Goal: Information Seeking & Learning: Check status

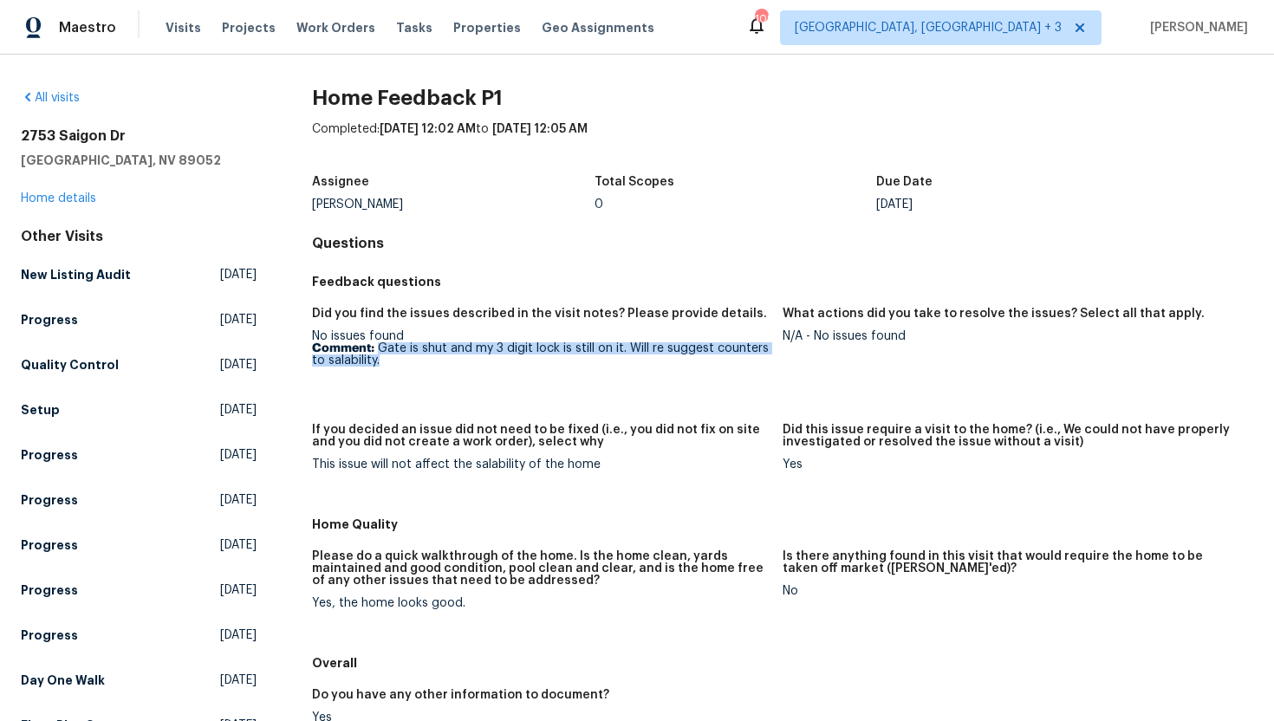
drag, startPoint x: 397, startPoint y: 358, endPoint x: 380, endPoint y: 345, distance: 21.7
click at [380, 345] on p "Comment: Gate is shut and my 3 digit lock is still on it. Will re suggest count…" at bounding box center [540, 354] width 457 height 24
copy p "Gate is shut and my 3 digit lock is still on it. Will re suggest counters to sa…"
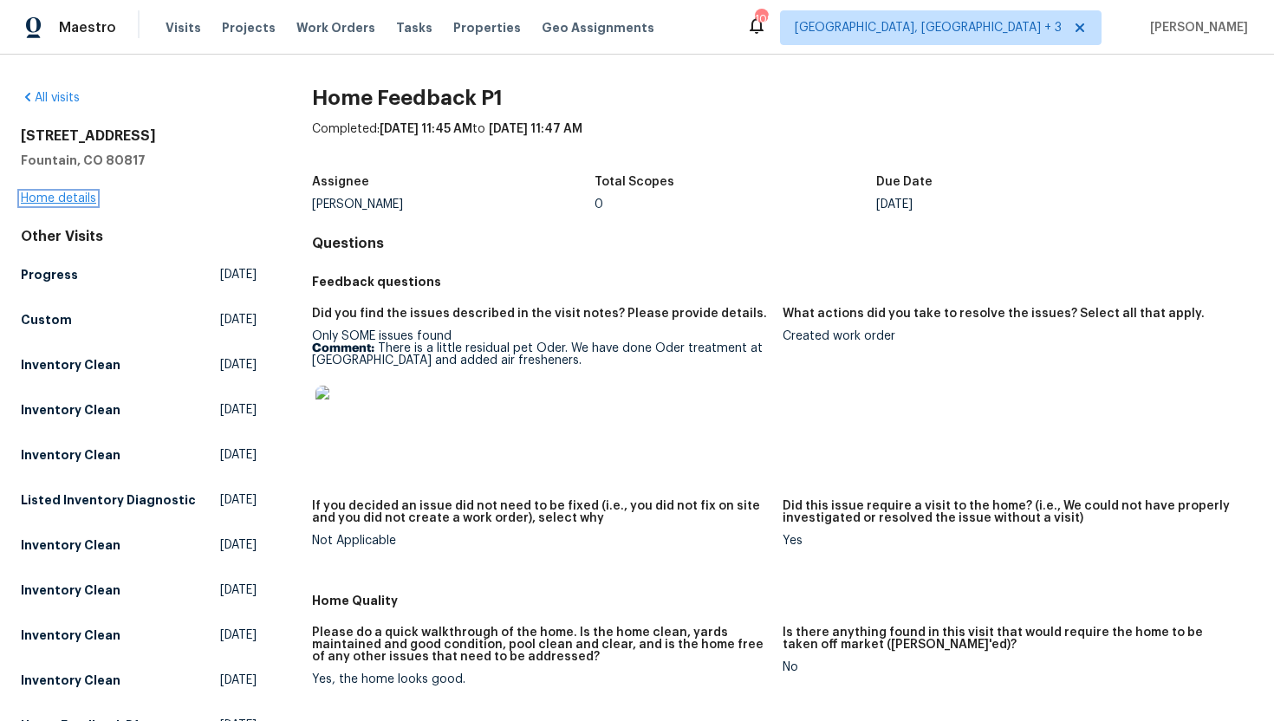
click at [47, 203] on link "Home details" at bounding box center [58, 198] width 75 height 12
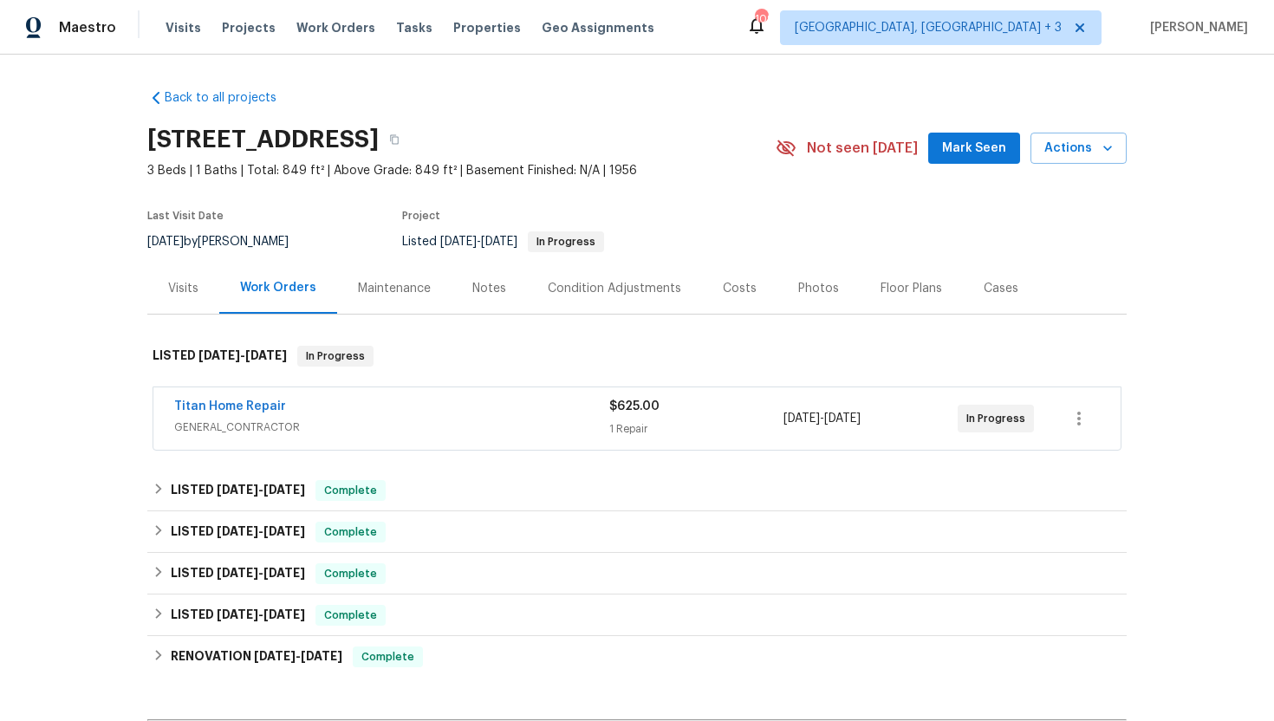
click at [387, 442] on div "Titan Home Repair GENERAL_CONTRACTOR $625.00 1 Repair 10/6/2025 - 10/7/2025 In …" at bounding box center [636, 418] width 967 height 62
click at [387, 428] on span "GENERAL_CONTRACTOR" at bounding box center [391, 427] width 435 height 17
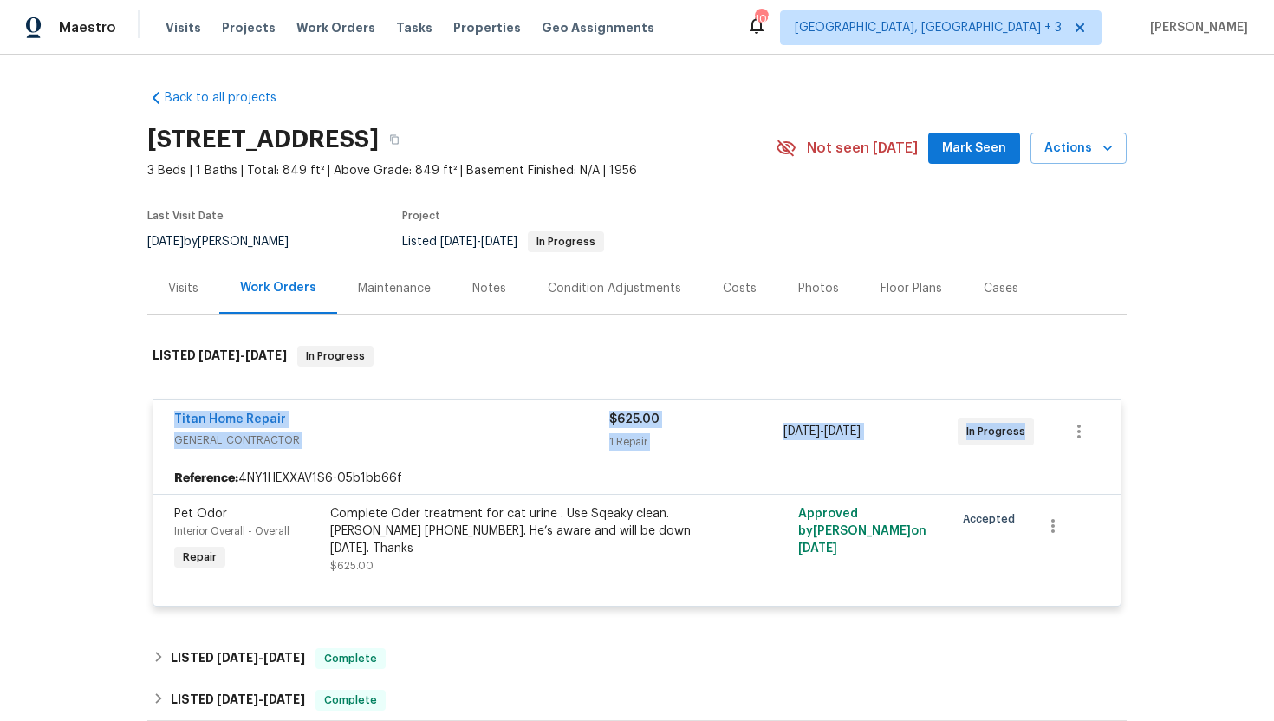
drag, startPoint x: 1028, startPoint y: 431, endPoint x: 141, endPoint y: 402, distance: 887.0
click at [141, 402] on div "Back to all projects 307 Mount View Ln, Fountain, CO 80817 3 Beds | 1 Baths | T…" at bounding box center [637, 388] width 1274 height 666
copy div "Titan Home Repair GENERAL_CONTRACTOR $625.00 1 Repair 10/6/2025 - 10/7/2025 In …"
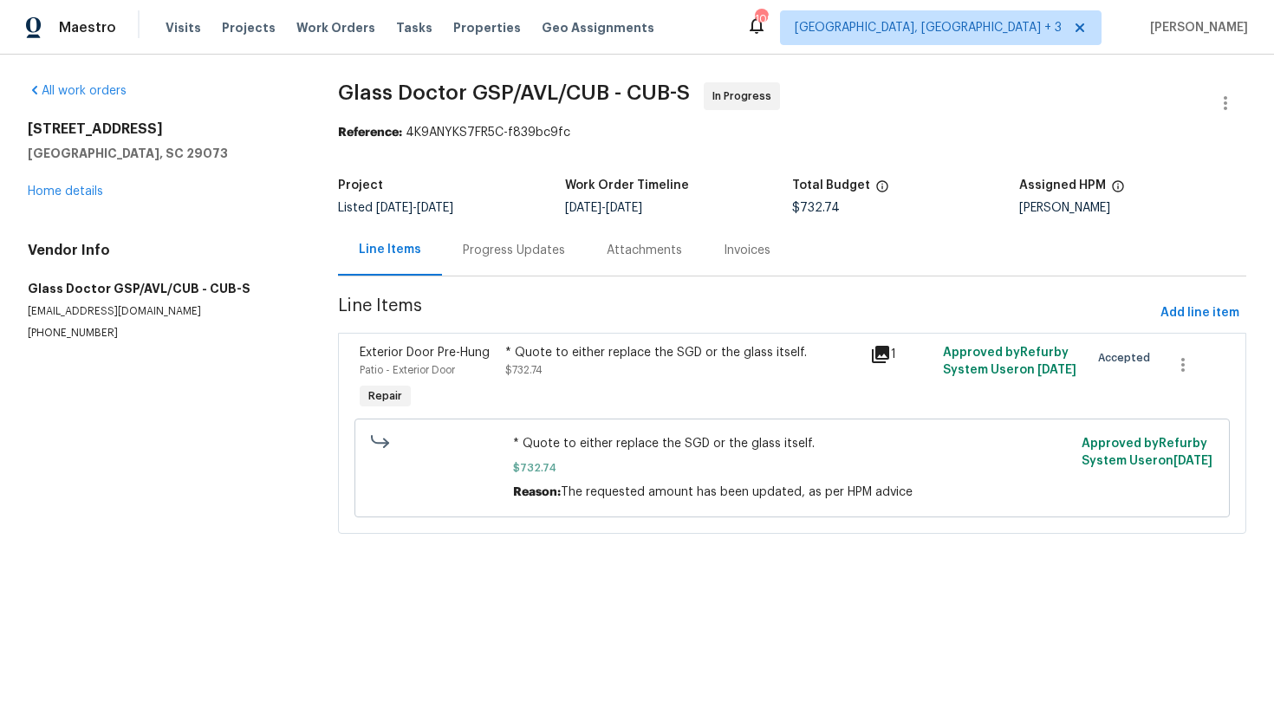
drag, startPoint x: 0, startPoint y: 0, endPoint x: 518, endPoint y: 250, distance: 575.6
click at [518, 250] on div "Progress Updates" at bounding box center [514, 250] width 102 height 17
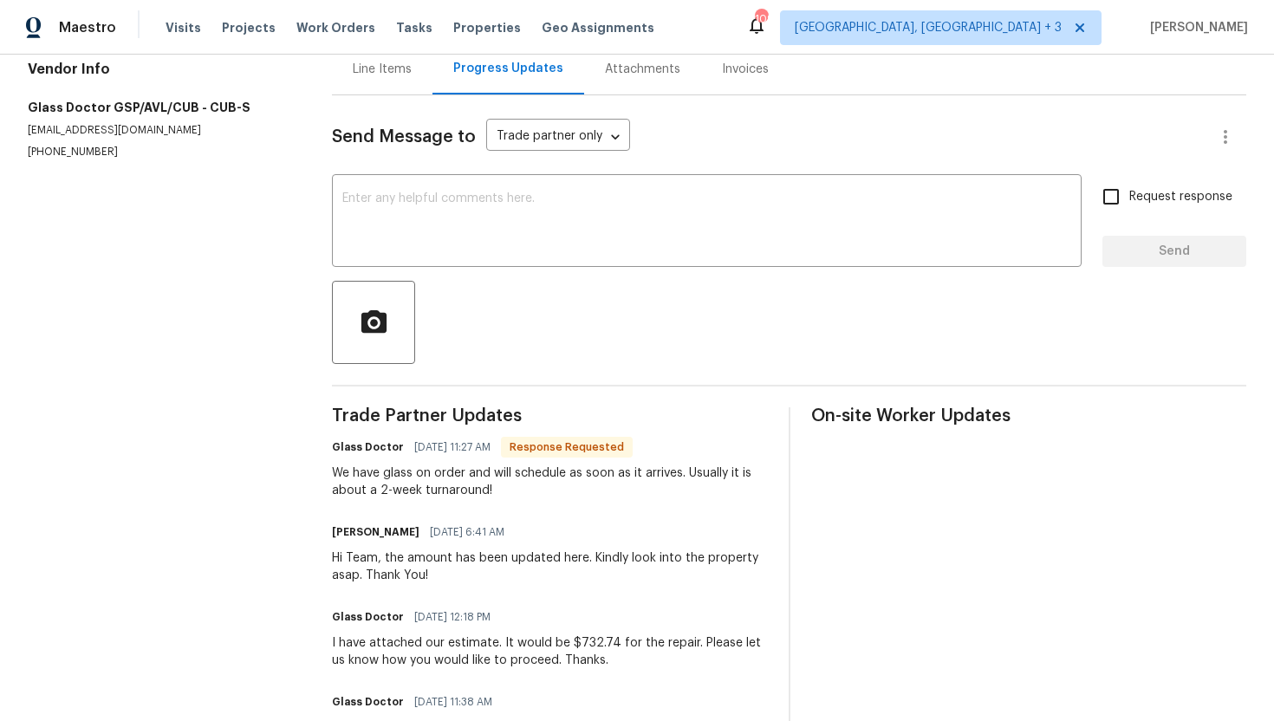
scroll to position [184, 0]
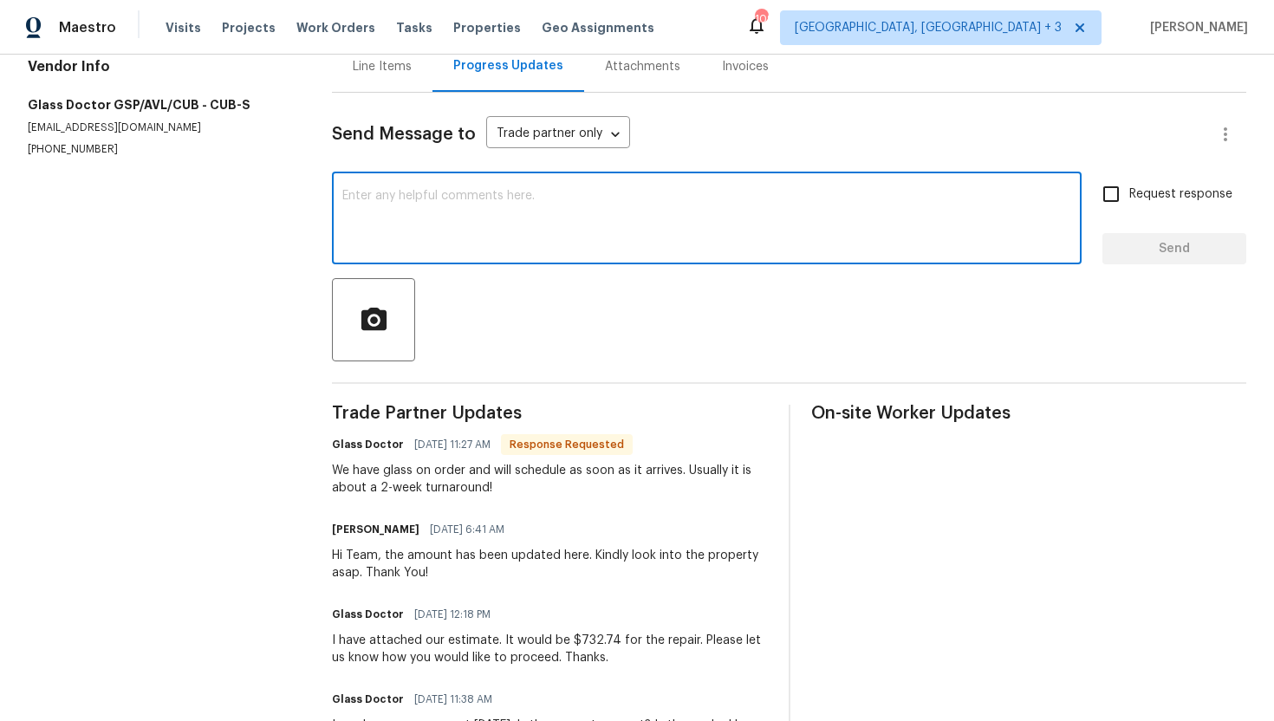
drag, startPoint x: 518, startPoint y: 250, endPoint x: 387, endPoint y: 218, distance: 135.6
click at [387, 218] on textarea at bounding box center [706, 220] width 729 height 61
type textarea "Hi Team, is there any"
drag, startPoint x: 387, startPoint y: 218, endPoint x: 316, endPoint y: 188, distance: 76.5
click at [316, 188] on div "All work orders 154 Copper Bluff Rd Lexington, SC 29073 Home details Vendor Inf…" at bounding box center [637, 454] width 1274 height 1167
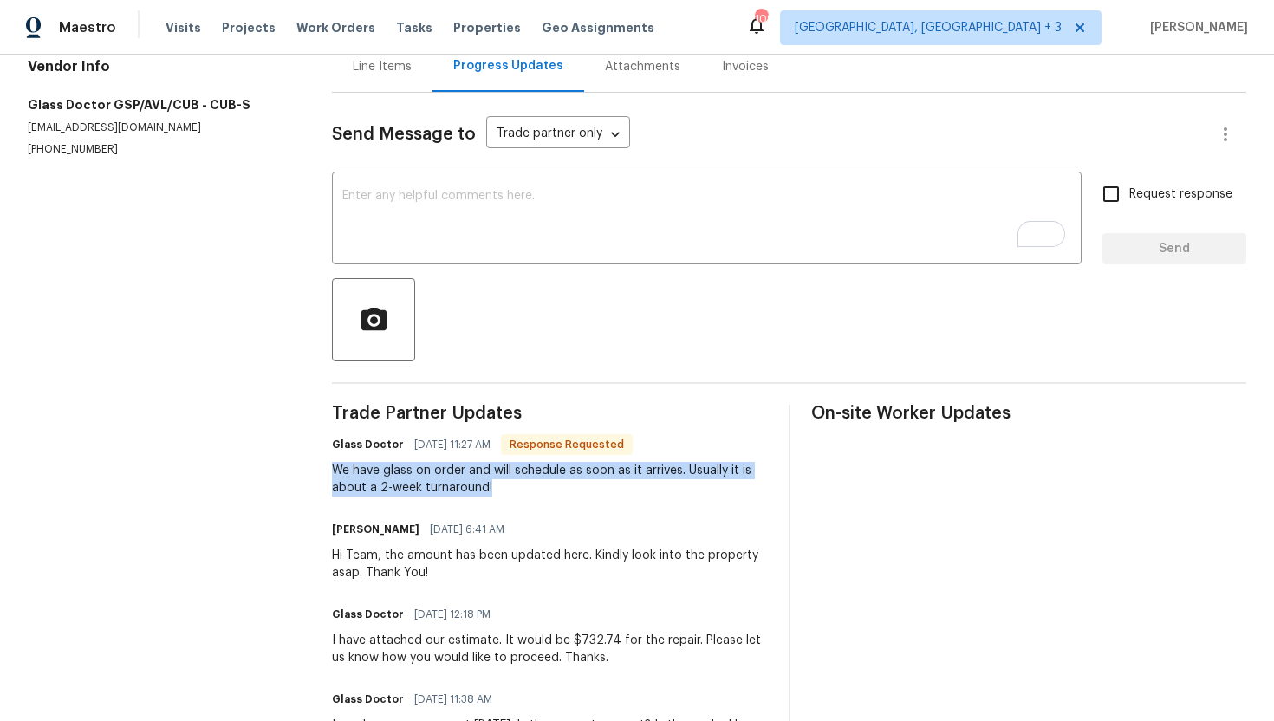
drag, startPoint x: 514, startPoint y: 490, endPoint x: 326, endPoint y: 473, distance: 188.8
click at [326, 473] on div "All work orders 154 Copper Bluff Rd Lexington, SC 29073 Home details Vendor Inf…" at bounding box center [637, 454] width 1274 height 1167
copy div "We have glass on order and will schedule as soon as it arrives. Usually it is a…"
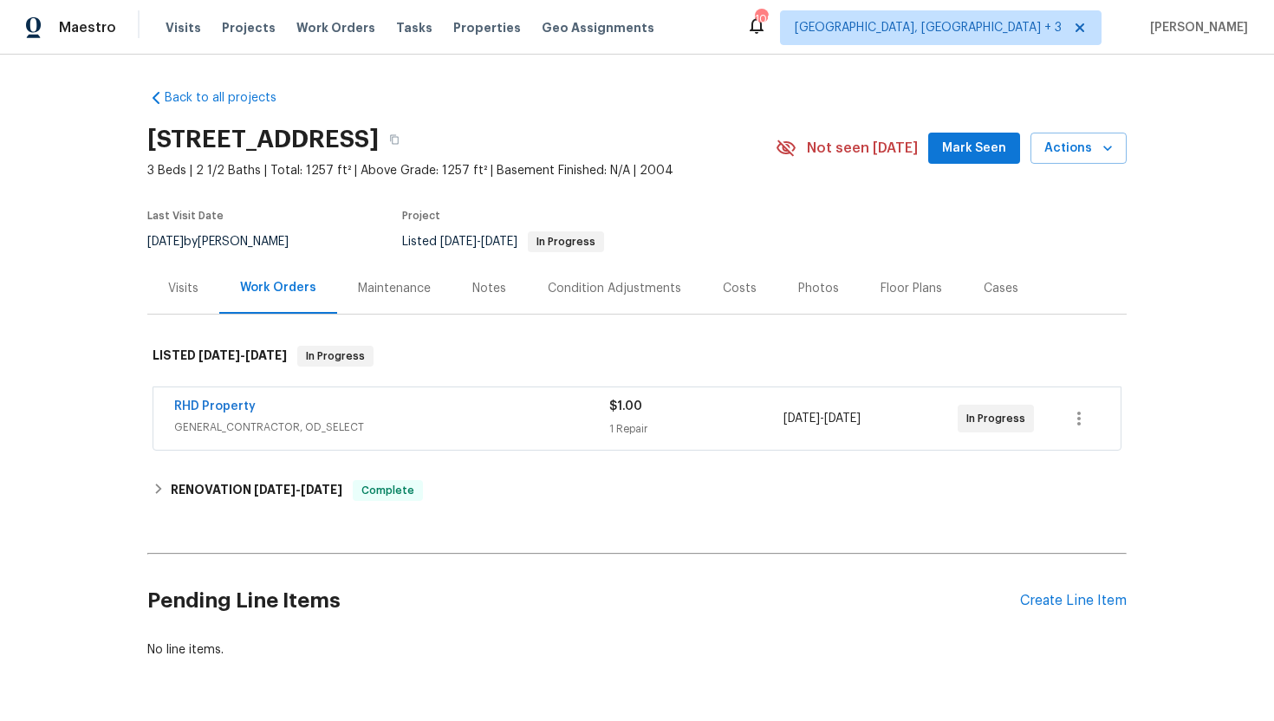
click at [459, 420] on span "GENERAL_CONTRACTOR, OD_SELECT" at bounding box center [391, 427] width 435 height 17
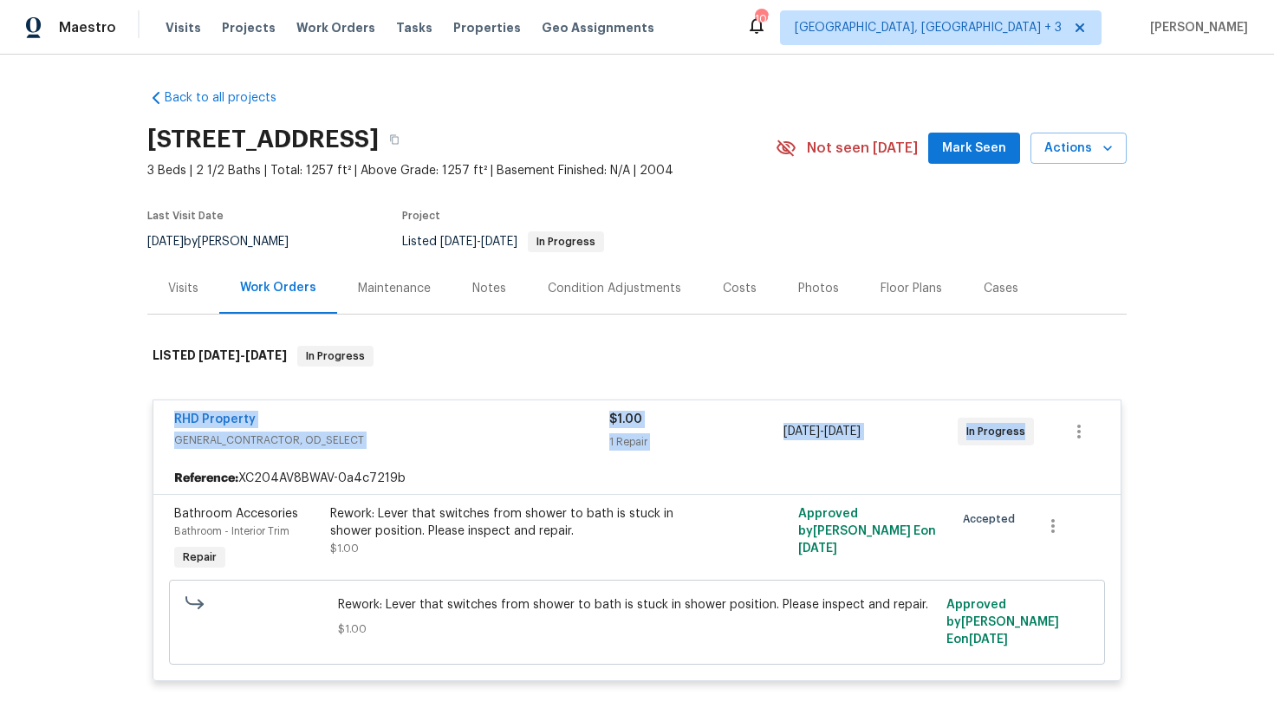
drag, startPoint x: 1026, startPoint y: 437, endPoint x: 81, endPoint y: 415, distance: 945.8
click at [81, 415] on div "Back to all projects 310 Peachtree Pl, Durham, NC 27701 3 Beds | 2 1/2 Baths | …" at bounding box center [637, 388] width 1274 height 666
copy div "RHD Property GENERAL_CONTRACTOR, OD_SELECT $1.00 1 Repair 10/2/2025 - 10/6/2025…"
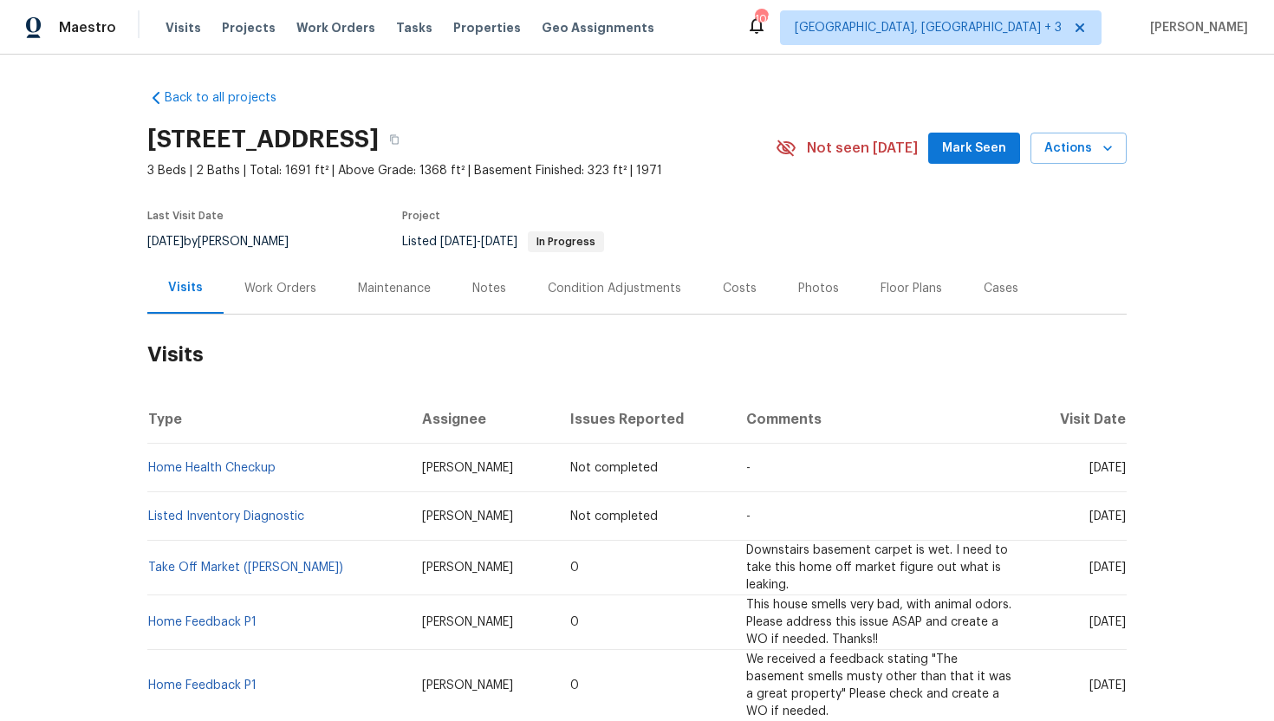
click at [250, 268] on div "Work Orders" at bounding box center [281, 288] width 114 height 51
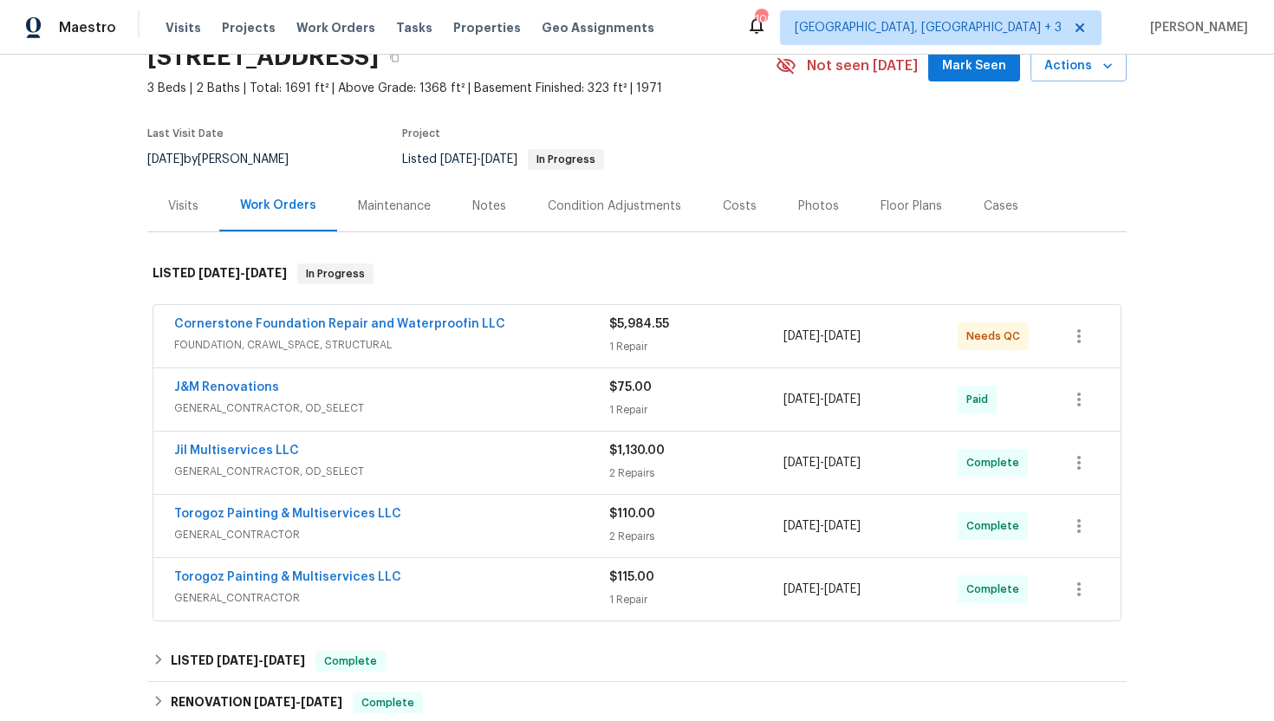
scroll to position [189, 0]
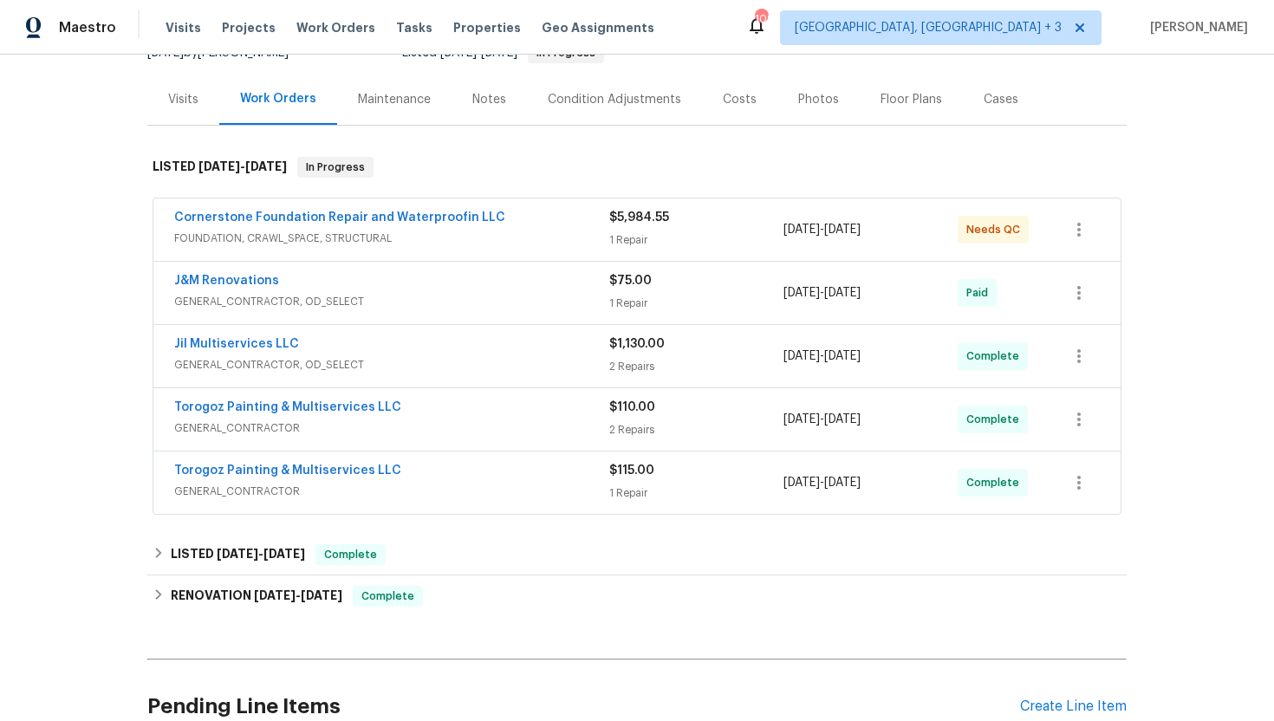
click at [412, 250] on div "Cornerstone Foundation Repair and Waterproofin LLC FOUNDATION, CRAWL_SPACE, STR…" at bounding box center [636, 229] width 967 height 62
click at [411, 243] on span "FOUNDATION, CRAWL_SPACE, STRUCTURAL" at bounding box center [391, 238] width 435 height 17
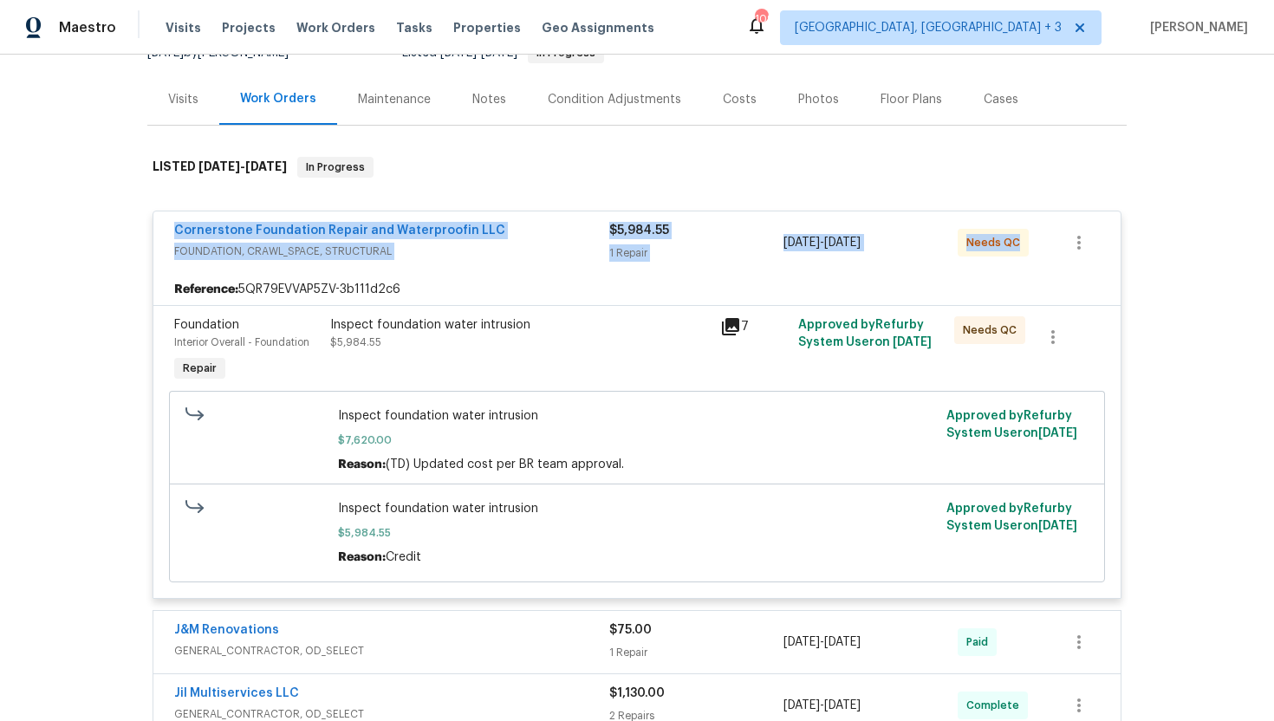
drag, startPoint x: 1026, startPoint y: 242, endPoint x: 146, endPoint y: 236, distance: 879.7
click at [147, 236] on div "Cornerstone Foundation Repair and Waterproofin LLC FOUNDATION, CRAWL_SPACE, STR…" at bounding box center [636, 532] width 979 height 674
copy div "Cornerstone Foundation Repair and Waterproofin LLC FOUNDATION, CRAWL_SPACE, STR…"
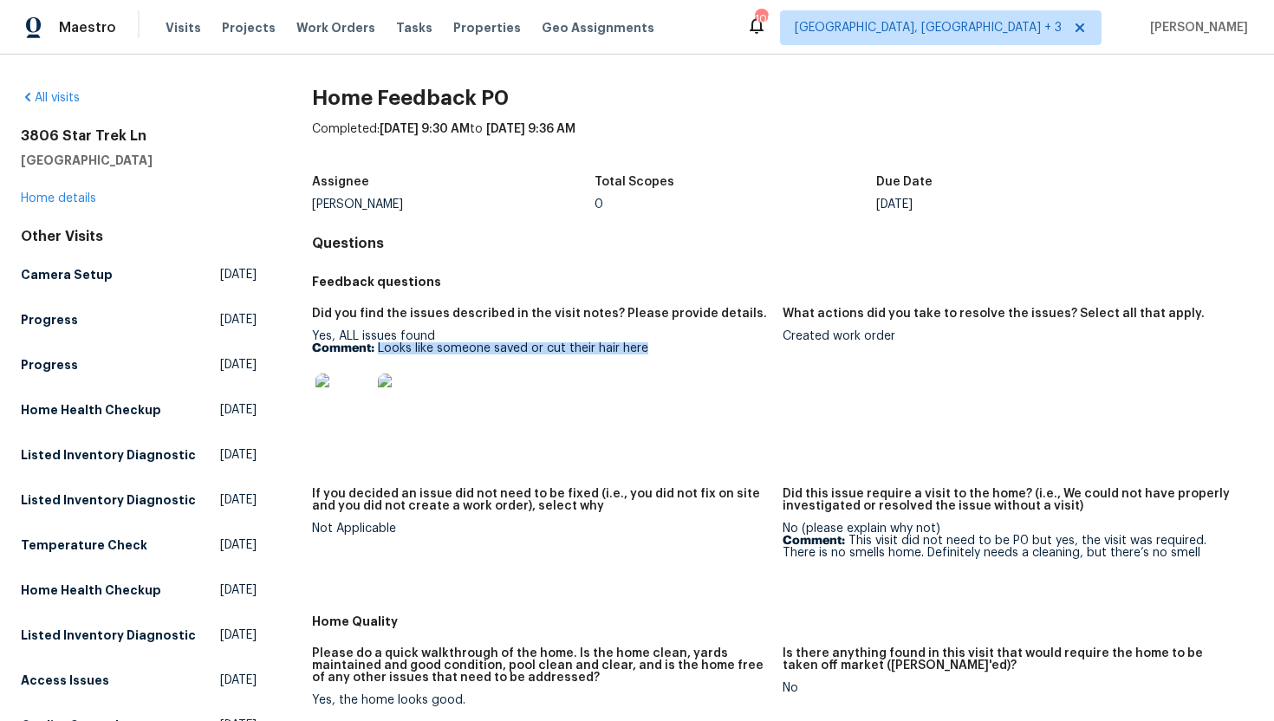
drag, startPoint x: 660, startPoint y: 352, endPoint x: 376, endPoint y: 354, distance: 283.4
click at [376, 354] on p "Comment: Looks like someone saved or cut their hair here" at bounding box center [540, 348] width 457 height 12
click at [81, 199] on link "Home details" at bounding box center [58, 198] width 75 height 12
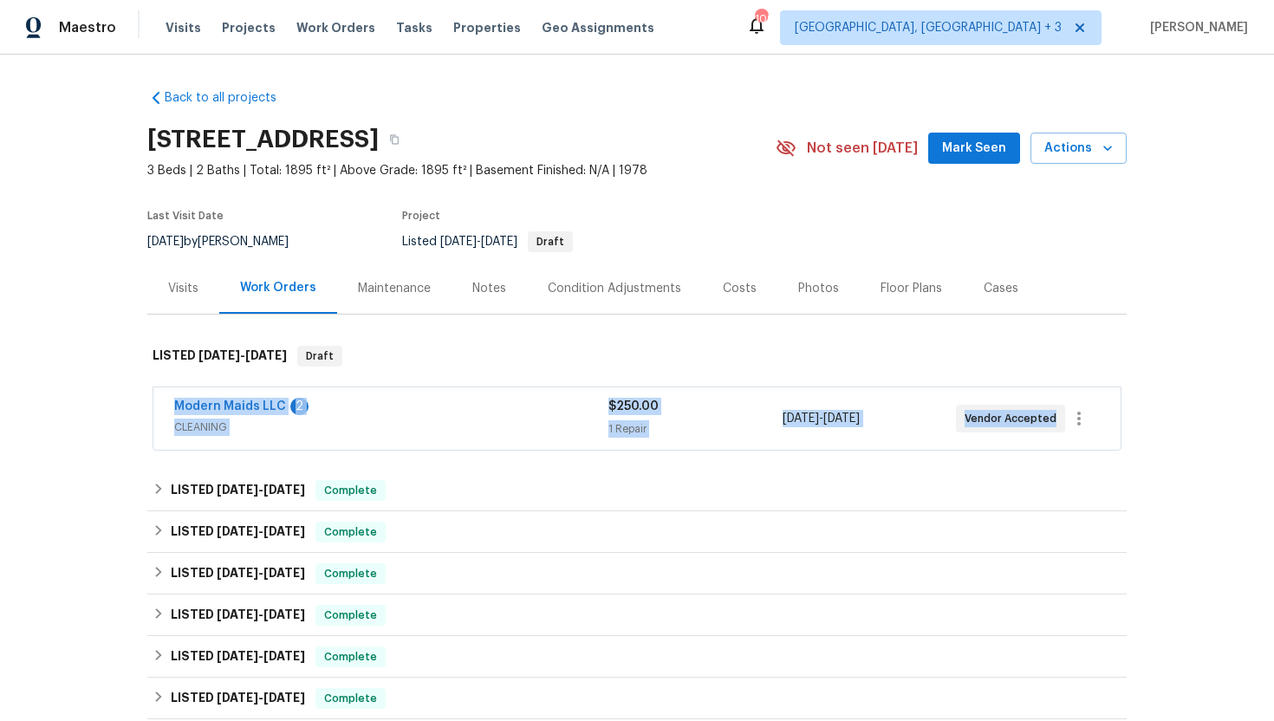
drag, startPoint x: 1053, startPoint y: 415, endPoint x: 172, endPoint y: 406, distance: 881.4
click at [172, 406] on div "Modern Maids LLC 2 CLEANING $250.00 1 Repair 10/6/2025 - 10/7/2025 Vendor Accep…" at bounding box center [636, 418] width 967 height 62
copy div "Modern Maids LLC 2 CLEANING $250.00 1 Repair 10/6/2025 - 10/7/2025 Vendor Accep…"
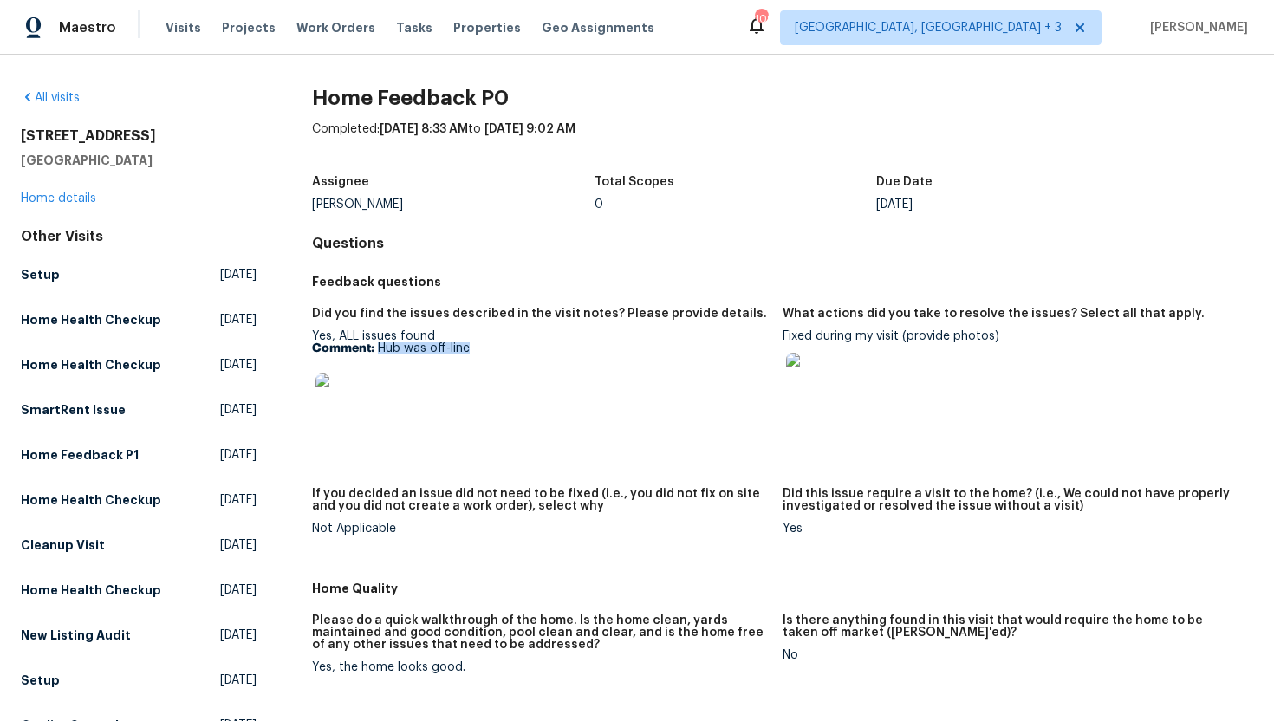
drag, startPoint x: 491, startPoint y: 350, endPoint x: 378, endPoint y: 351, distance: 112.7
click at [378, 351] on p "Comment: Hub was off-line" at bounding box center [540, 348] width 457 height 12
copy p "Hub was off-line"
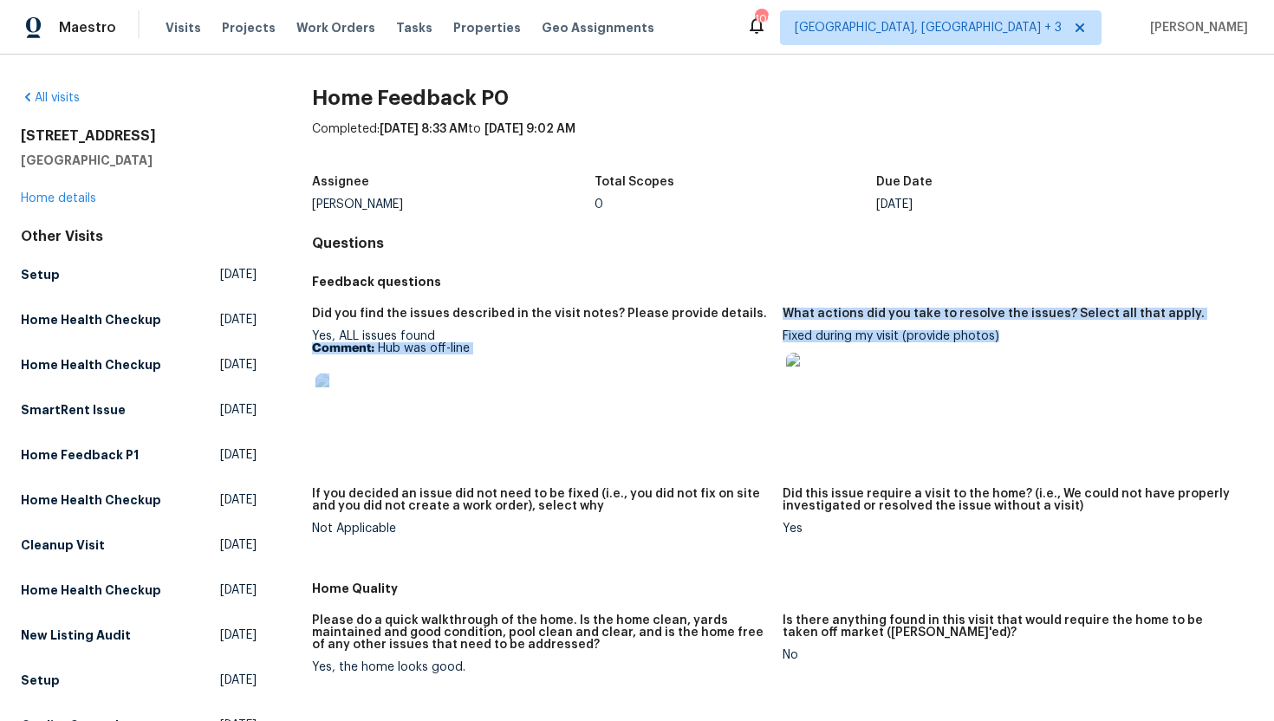
drag, startPoint x: 1009, startPoint y: 339, endPoint x: 778, endPoint y: 338, distance: 230.5
click at [778, 338] on div "Did you find the issues described in the visit notes? Please provide details. Y…" at bounding box center [782, 435] width 941 height 276
copy div "Comment: Hub was off-line What actions did you take to resolve the issues? Sele…"
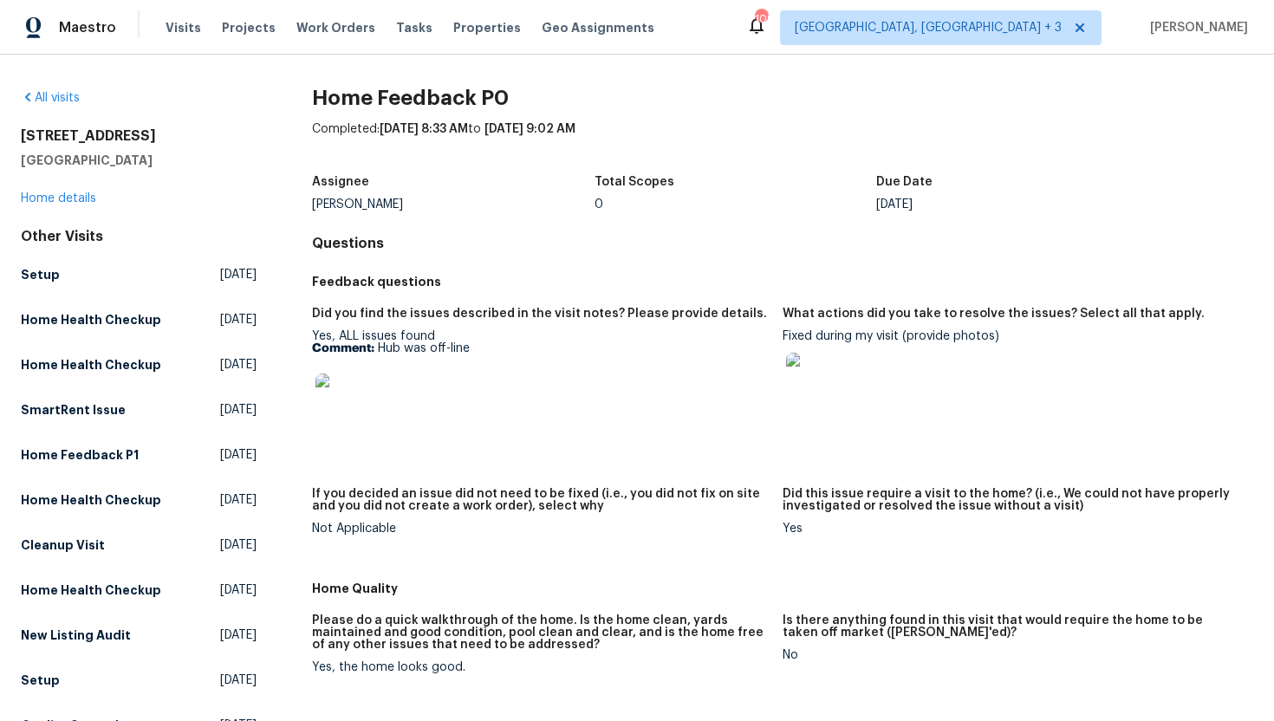
click at [1004, 357] on div at bounding box center [1011, 380] width 457 height 76
drag, startPoint x: 1004, startPoint y: 338, endPoint x: 783, endPoint y: 336, distance: 220.1
click at [783, 336] on div "Fixed during my visit (provide photos)" at bounding box center [1011, 374] width 457 height 88
copy div "Fixed during my visit (provide photos)"
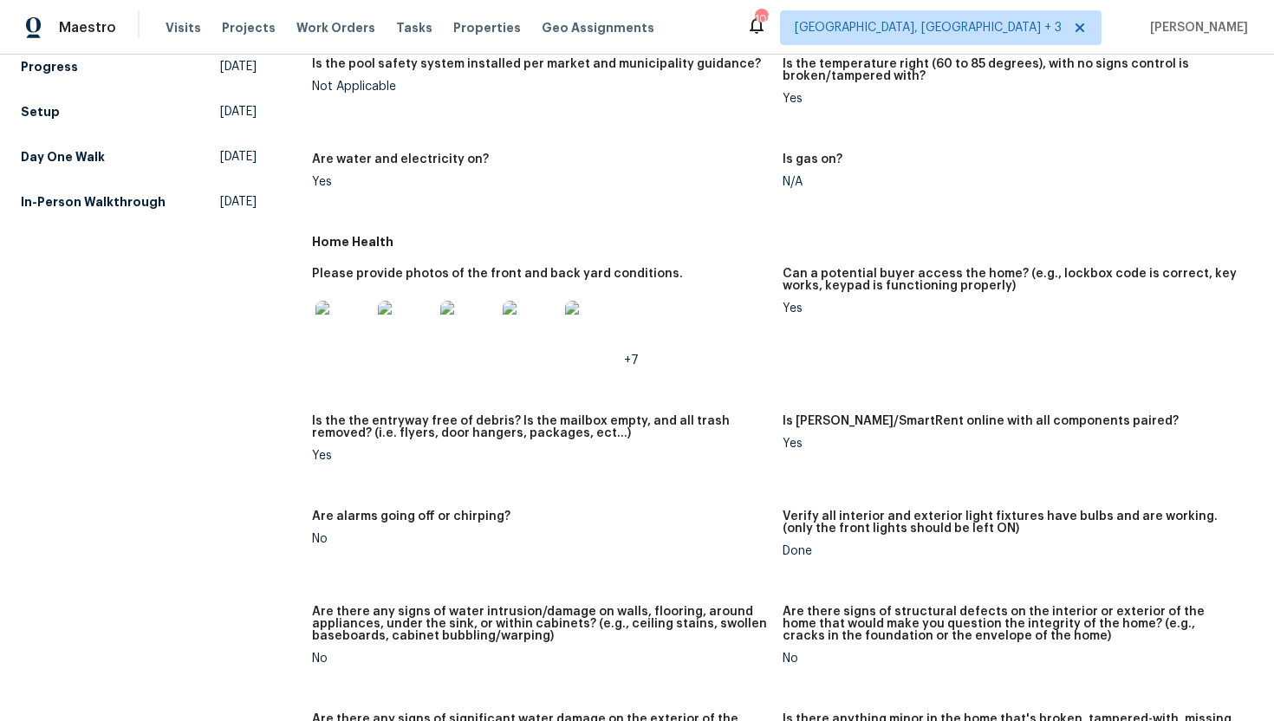
scroll to position [250, 0]
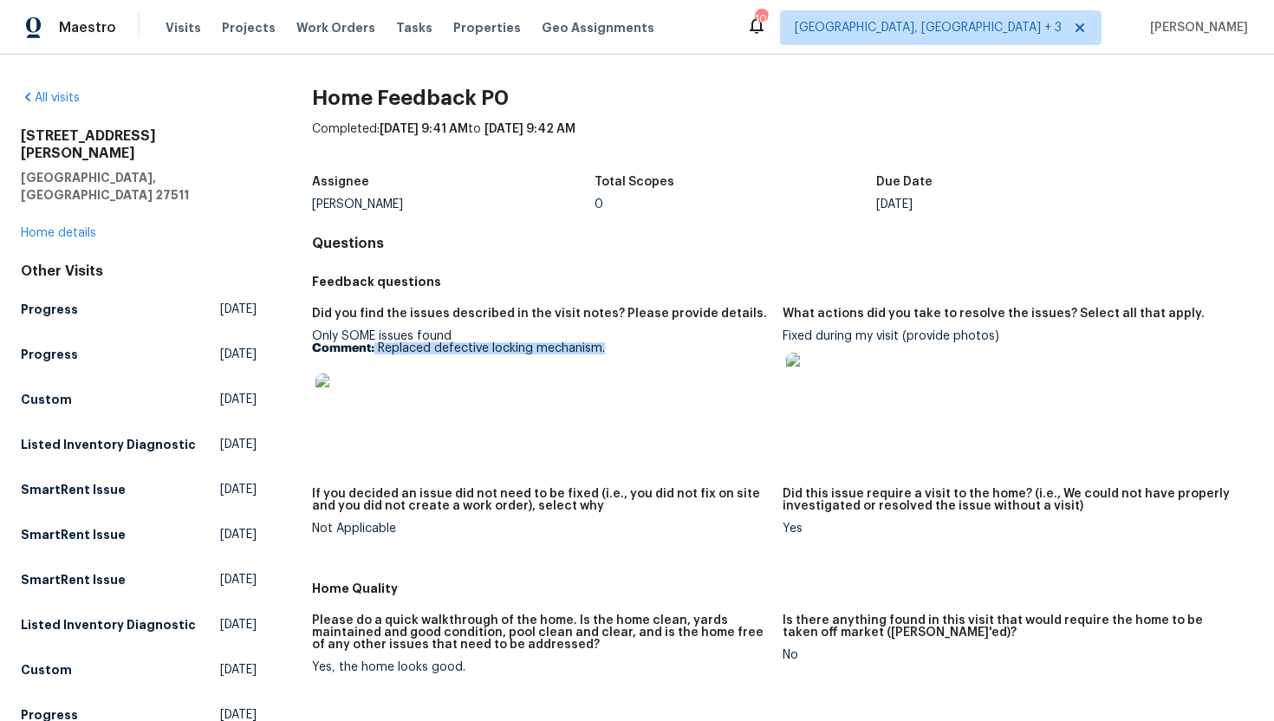
drag, startPoint x: 618, startPoint y: 347, endPoint x: 374, endPoint y: 351, distance: 243.6
click at [374, 351] on p "Comment: Replaced defective locking mechanism." at bounding box center [540, 348] width 457 height 12
copy p "Replaced defective locking mechanism."
click at [910, 345] on div at bounding box center [1011, 380] width 457 height 76
drag, startPoint x: 901, startPoint y: 340, endPoint x: 783, endPoint y: 340, distance: 117.9
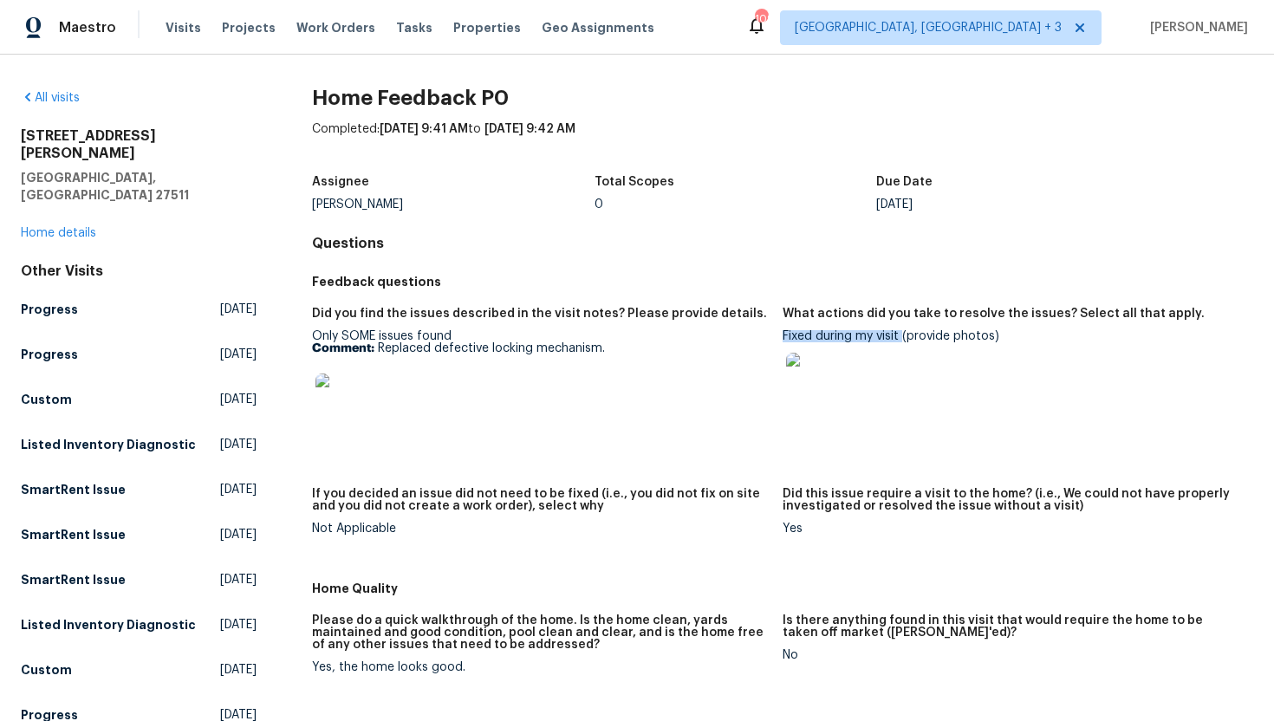
click at [783, 340] on div "Fixed during my visit (provide photos)" at bounding box center [1011, 374] width 457 height 88
copy div "Fixed during my visit"
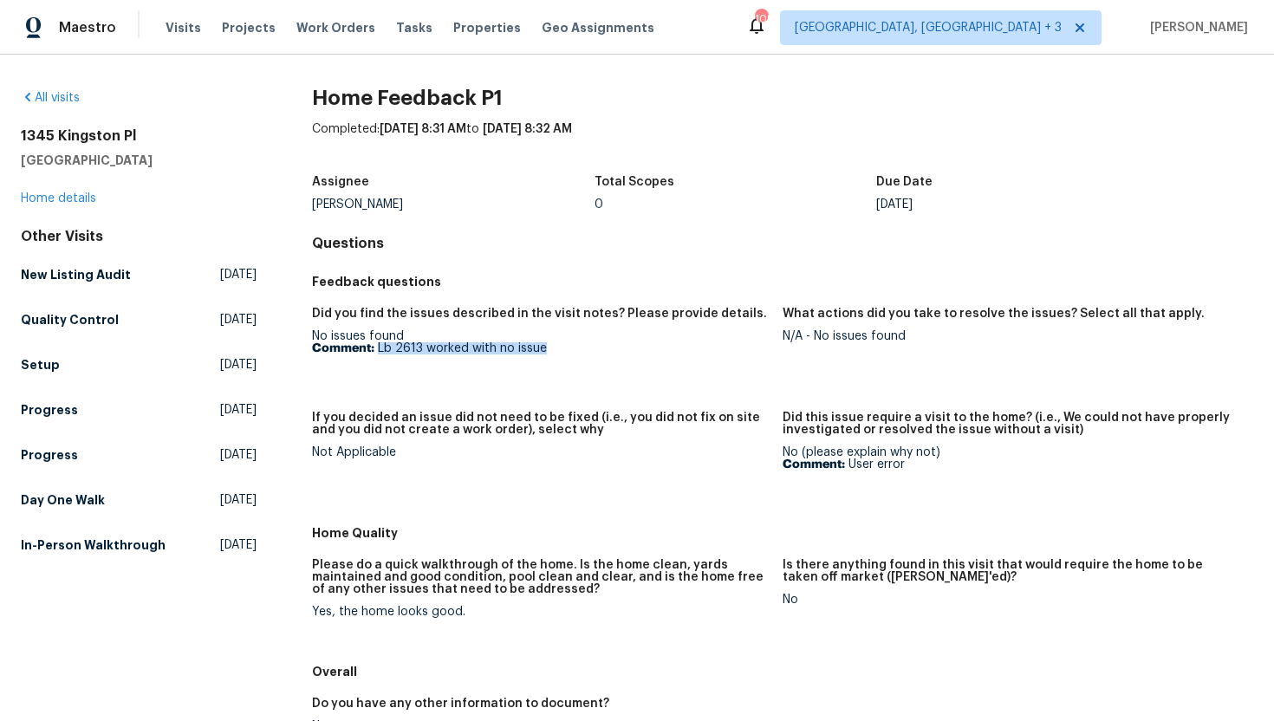
drag, startPoint x: 549, startPoint y: 350, endPoint x: 378, endPoint y: 351, distance: 171.6
click at [378, 351] on p "Comment: Lb 2613 worked with no issue" at bounding box center [540, 348] width 457 height 12
copy p "Lb 2613 worked with no issue"
drag, startPoint x: 916, startPoint y: 337, endPoint x: 816, endPoint y: 340, distance: 100.6
click at [816, 340] on div "N/A - No issues found" at bounding box center [1011, 336] width 457 height 12
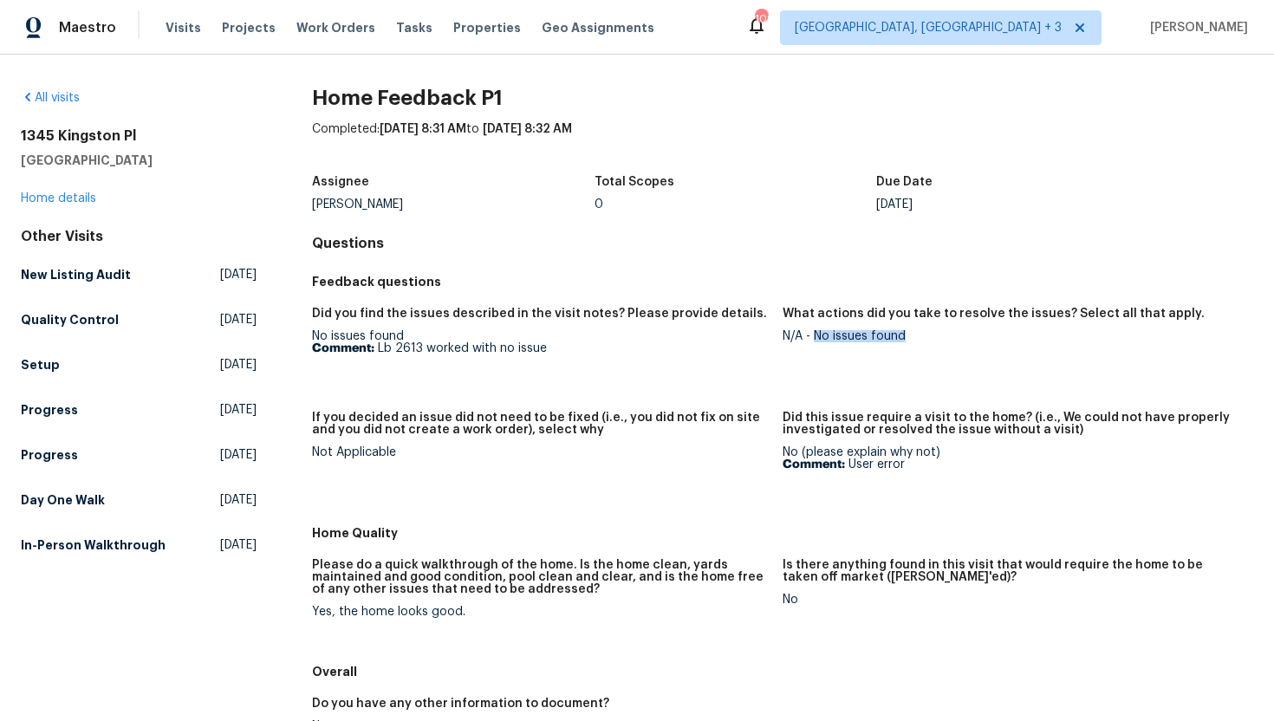
copy div "No issues found"
